Goal: Task Accomplishment & Management: Complete application form

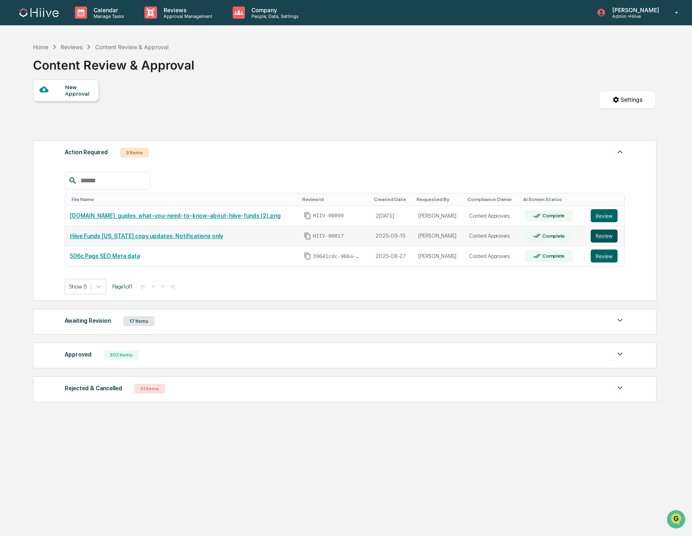
click at [601, 236] on button "Review" at bounding box center [604, 235] width 27 height 13
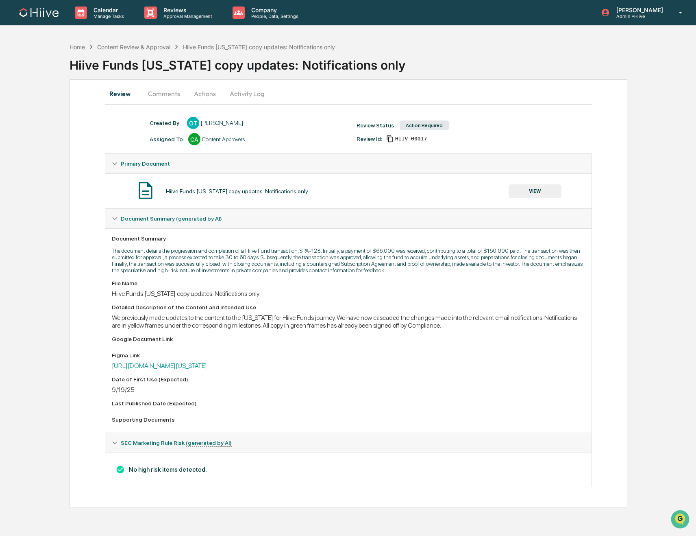
click at [163, 92] on button "Comments" at bounding box center [164, 94] width 45 height 20
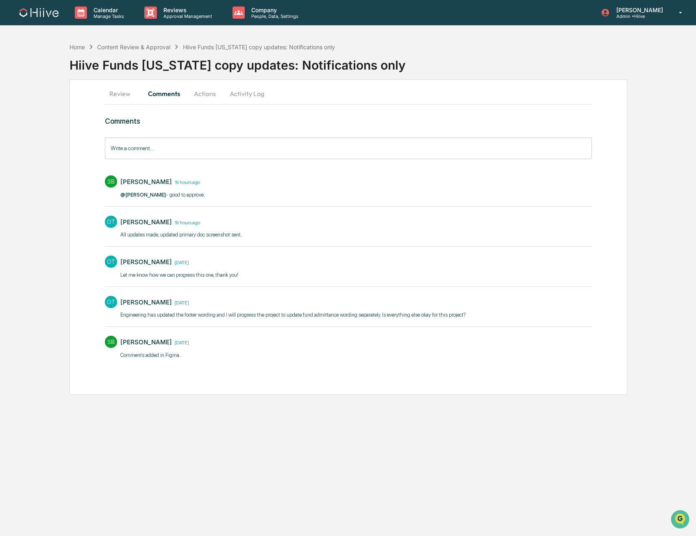
click at [203, 93] on button "Actions" at bounding box center [205, 94] width 37 height 20
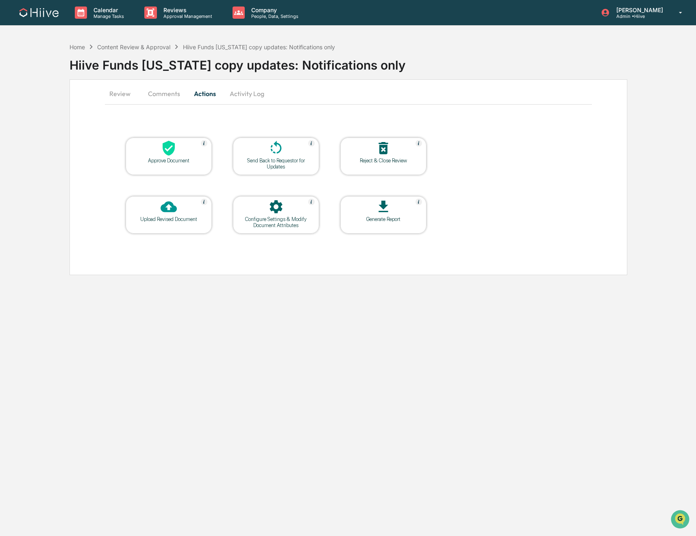
click at [156, 162] on div "Approve Document" at bounding box center [168, 160] width 73 height 6
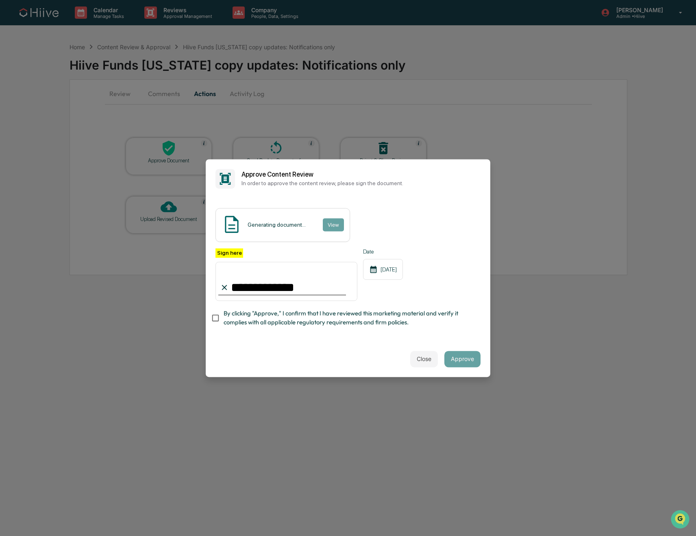
type input "**********"
click at [371, 351] on div "Close Approve" at bounding box center [348, 359] width 285 height 36
click at [462, 354] on button "Approve" at bounding box center [463, 359] width 36 height 16
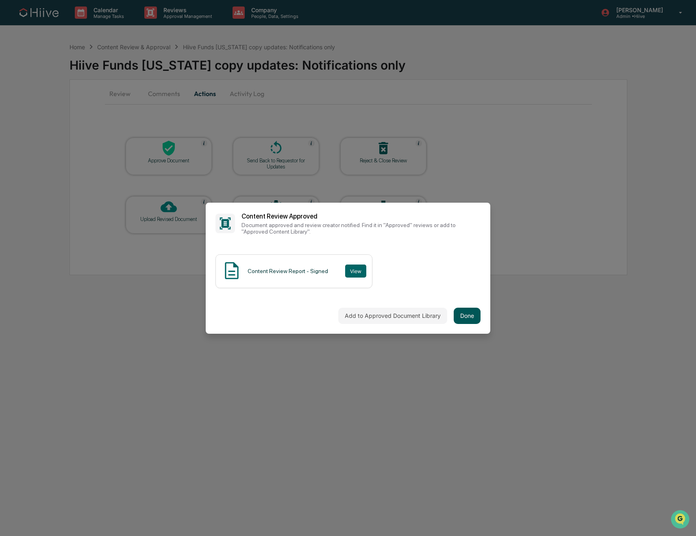
click at [465, 311] on button "Done" at bounding box center [467, 316] width 27 height 16
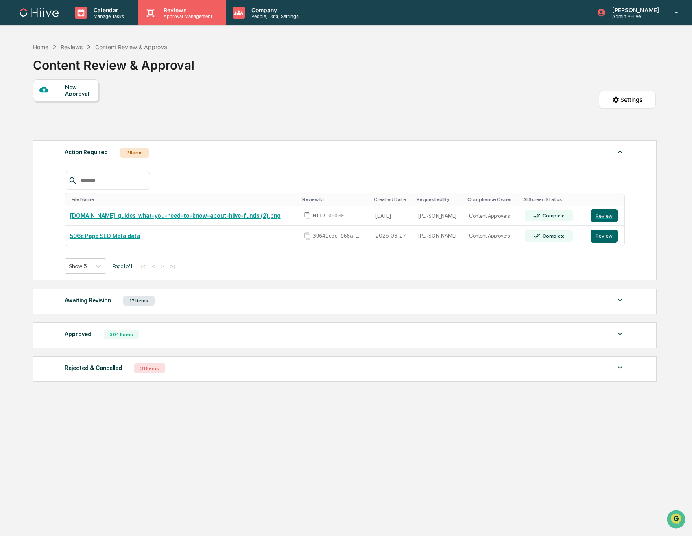
click at [176, 18] on div "Reviews Approval Management" at bounding box center [181, 13] width 80 height 13
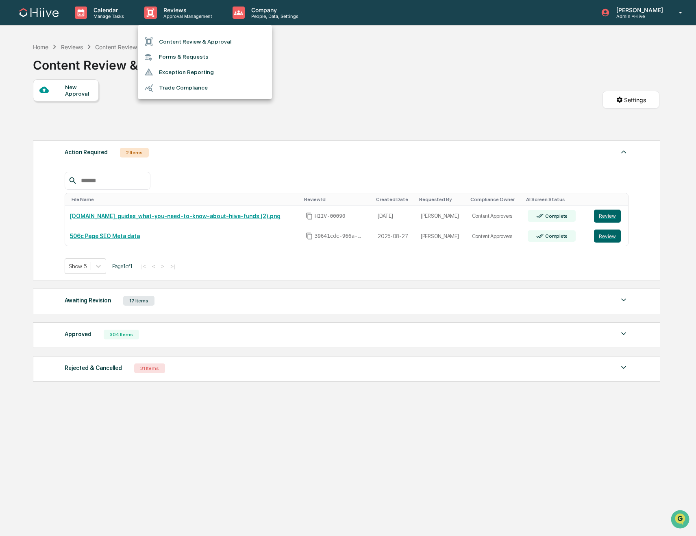
click at [186, 59] on li "Forms & Requests" at bounding box center [205, 56] width 134 height 15
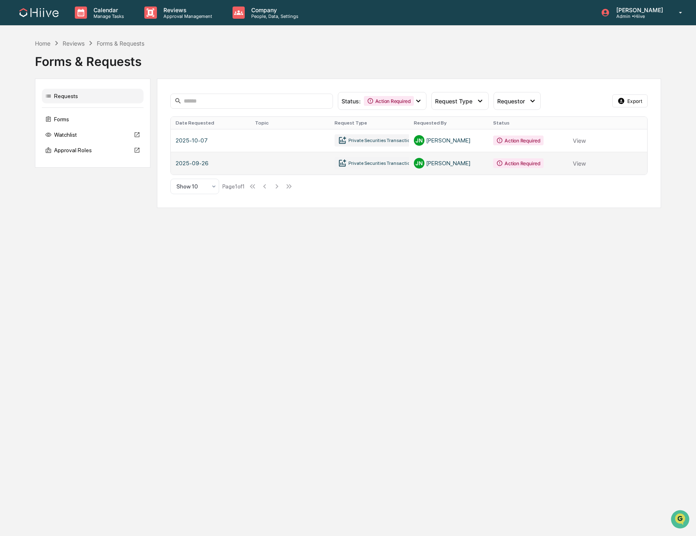
click at [580, 166] on link at bounding box center [409, 163] width 477 height 23
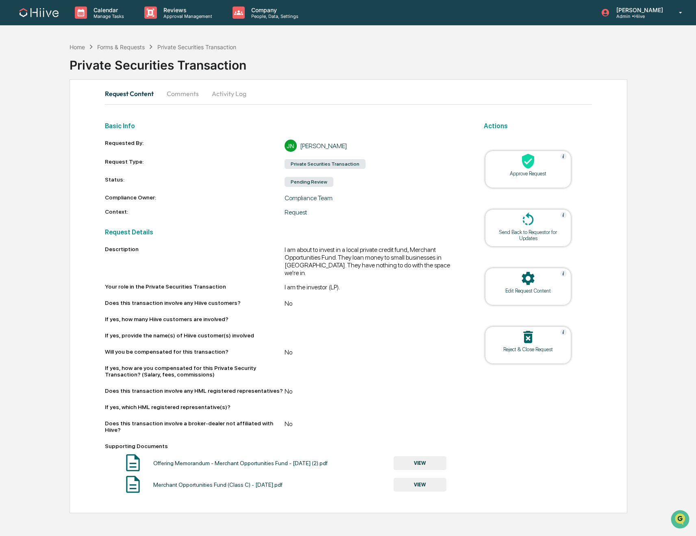
click at [419, 456] on button "VIEW" at bounding box center [420, 463] width 53 height 14
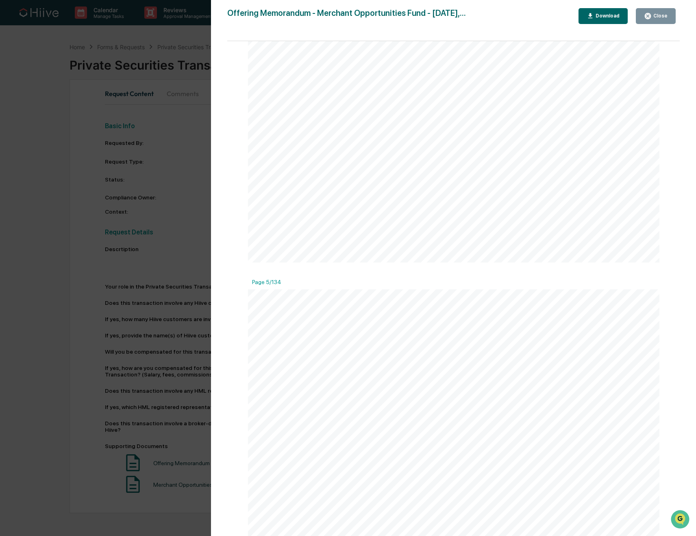
scroll to position [2225, 0]
click at [532, 334] on span "...............................................................................…" at bounding box center [483, 333] width 242 height 7
click at [480, 434] on span "COMPENSATION PAID TO SELLERS AND FINDERS" at bounding box center [424, 435] width 188 height 7
click at [471, 349] on div "- 56 - account or a locked-in retirement savings plan), a registered retirement…" at bounding box center [454, 423] width 412 height 533
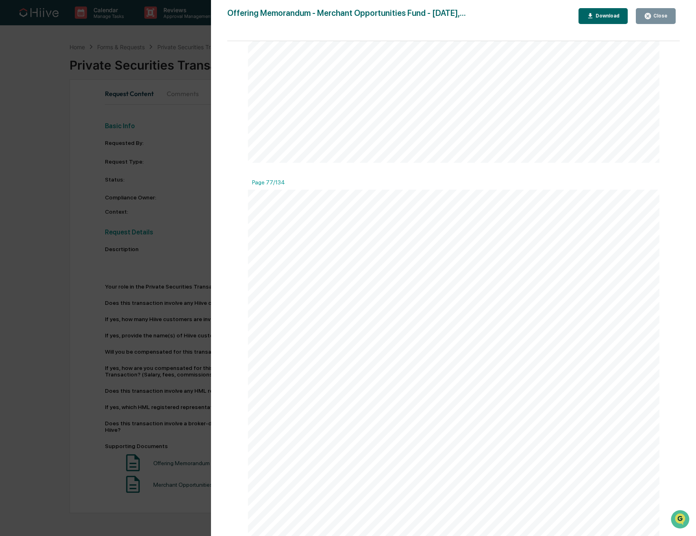
scroll to position [42837, 0]
click at [471, 90] on span "performance and its consolidated cash flows for the year then ended in accordan…" at bounding box center [454, 86] width 334 height 7
click at [658, 19] on div "Close" at bounding box center [656, 16] width 24 height 8
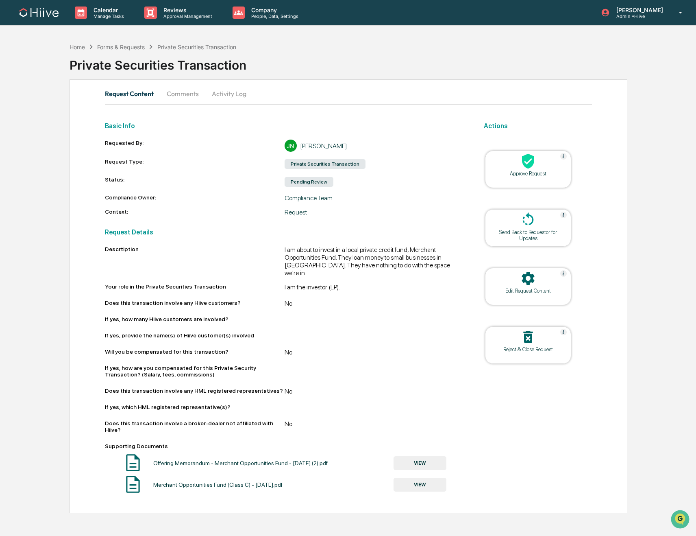
click at [425, 478] on button "VIEW" at bounding box center [420, 485] width 53 height 14
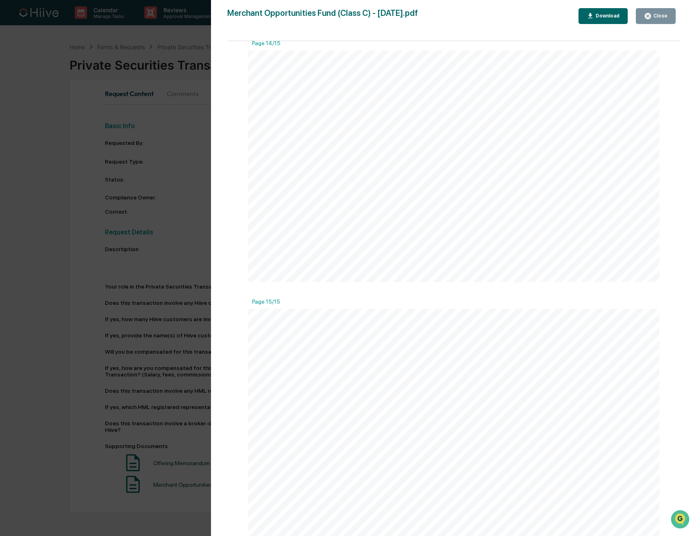
scroll to position [3375, 0]
click at [653, 16] on div "Close" at bounding box center [660, 16] width 16 height 6
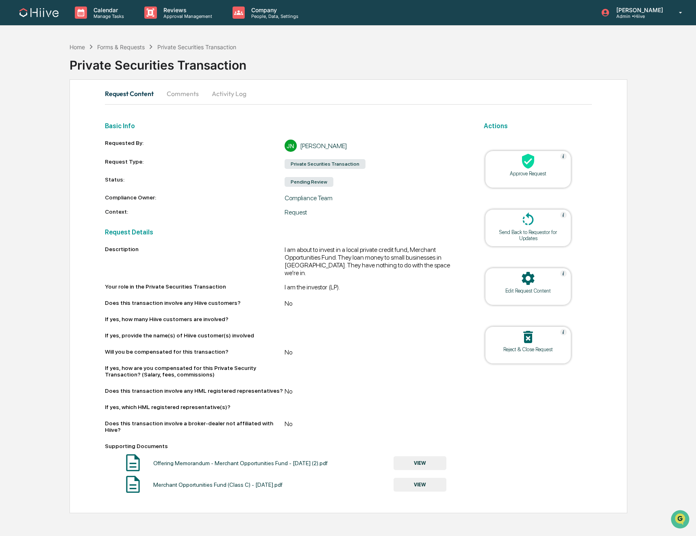
click at [524, 165] on icon at bounding box center [528, 161] width 16 height 16
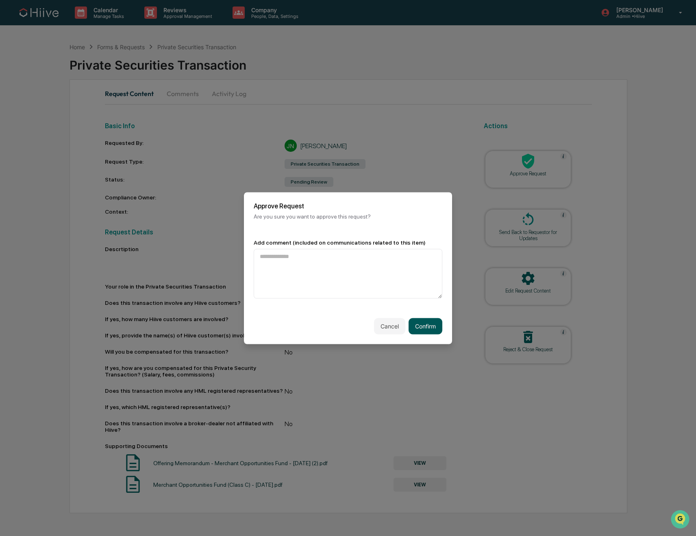
click at [418, 323] on button "Confirm" at bounding box center [426, 326] width 34 height 16
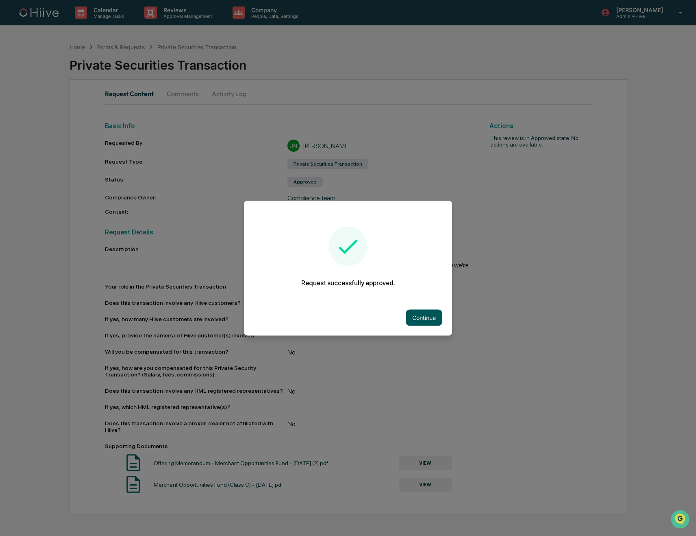
click at [420, 316] on button "Continue" at bounding box center [424, 317] width 37 height 16
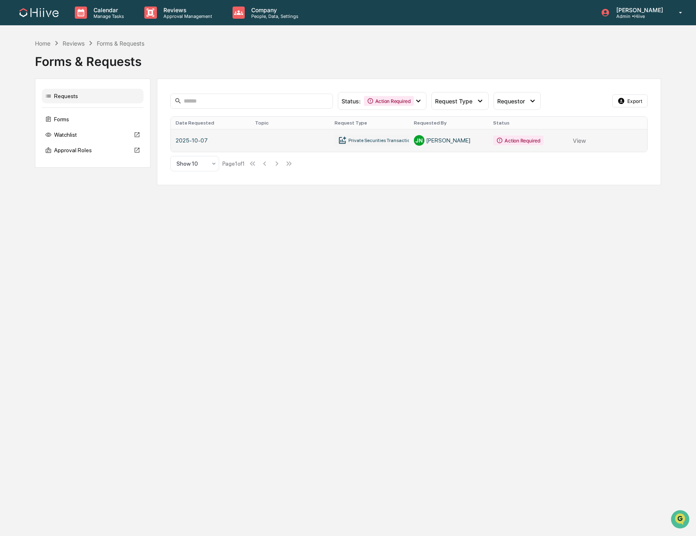
click at [577, 144] on link at bounding box center [409, 140] width 477 height 23
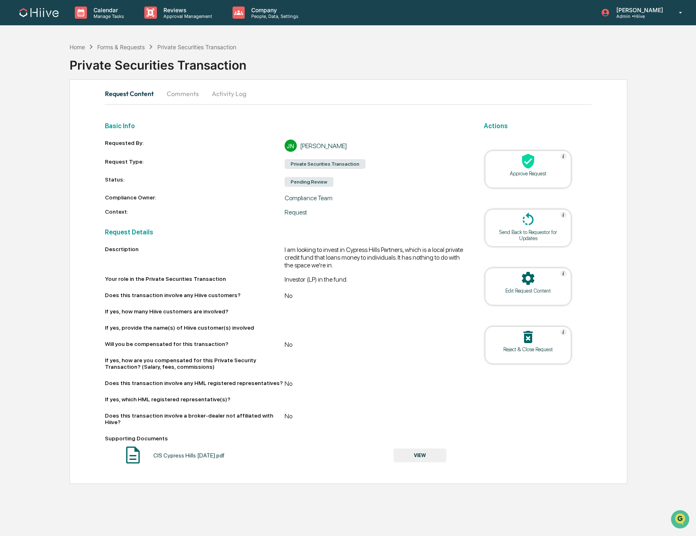
click at [418, 452] on button "VIEW" at bounding box center [420, 455] width 53 height 14
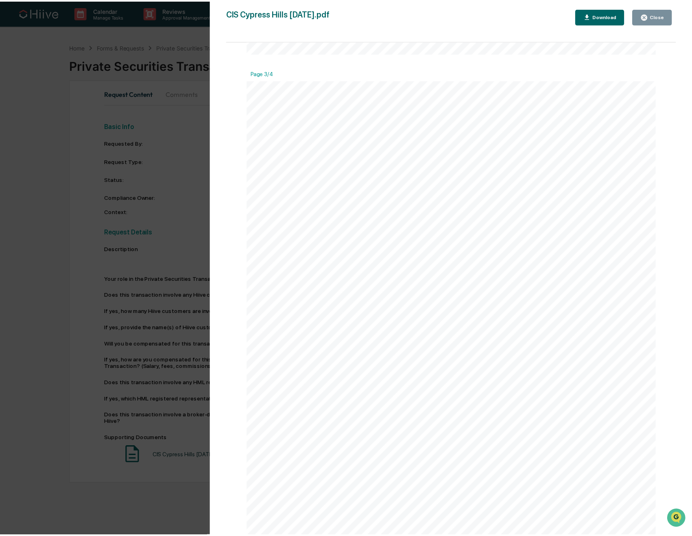
scroll to position [537, 0]
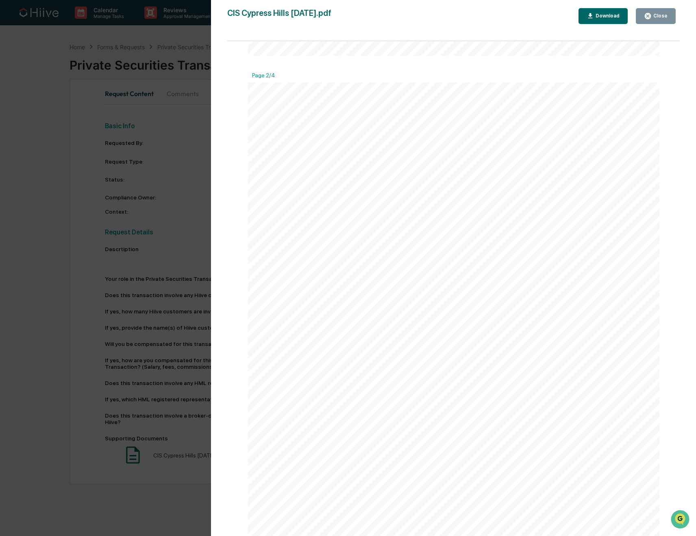
click at [649, 17] on icon "button" at bounding box center [648, 16] width 8 height 8
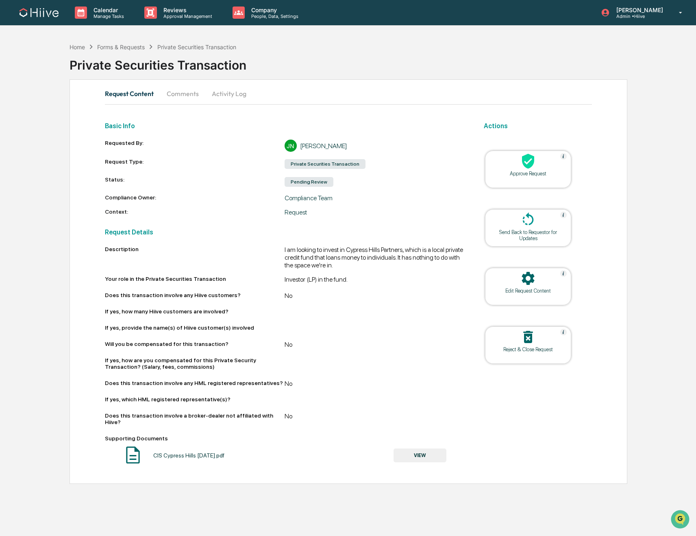
click at [521, 164] on icon at bounding box center [528, 161] width 16 height 16
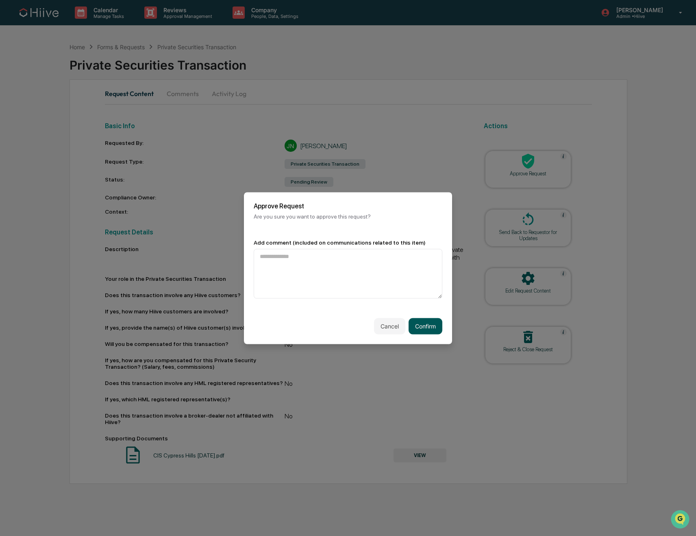
click at [417, 322] on button "Confirm" at bounding box center [426, 326] width 34 height 16
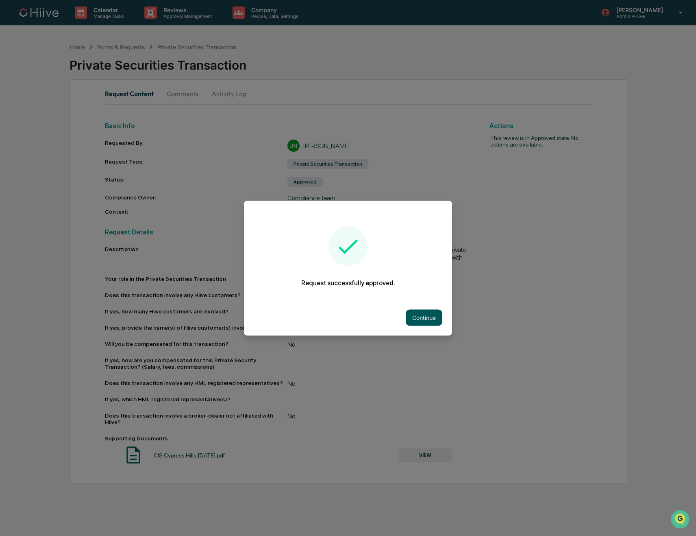
click at [416, 316] on button "Continue" at bounding box center [424, 317] width 37 height 16
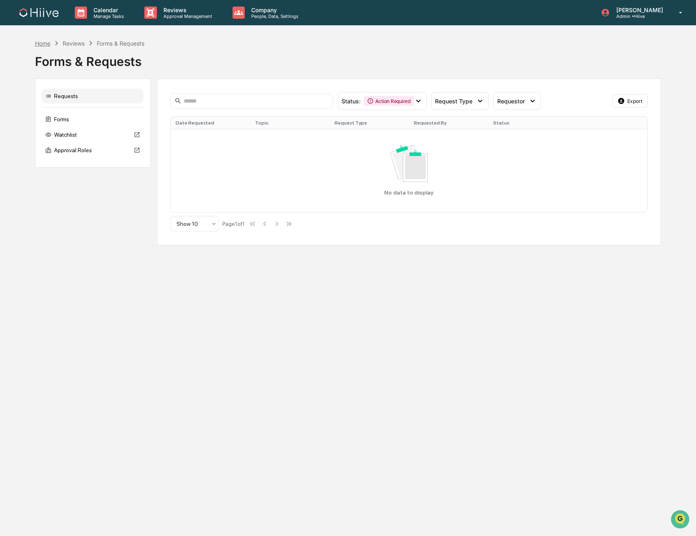
click at [42, 43] on div "Home" at bounding box center [42, 43] width 15 height 7
